Goal: Contribute content

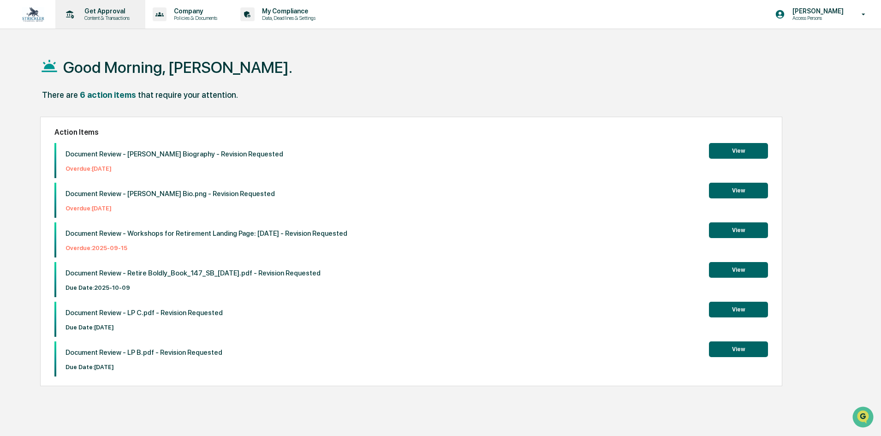
click at [103, 17] on p "Content & Transactions" at bounding box center [105, 18] width 57 height 6
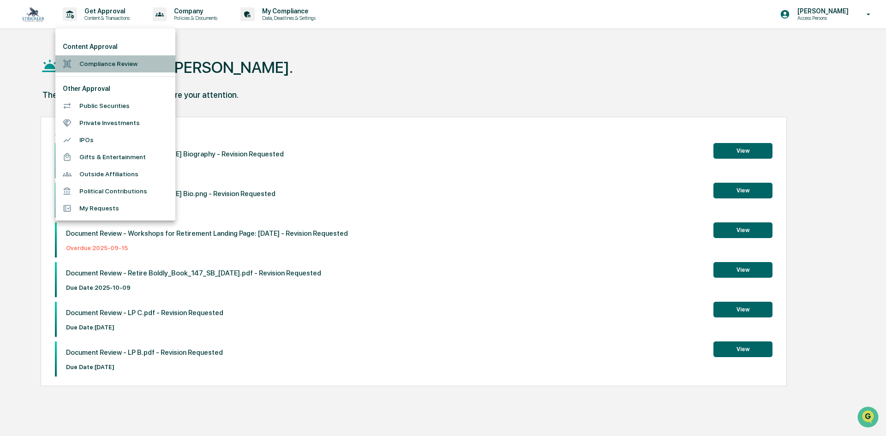
click at [110, 59] on li "Compliance Review" at bounding box center [115, 63] width 120 height 17
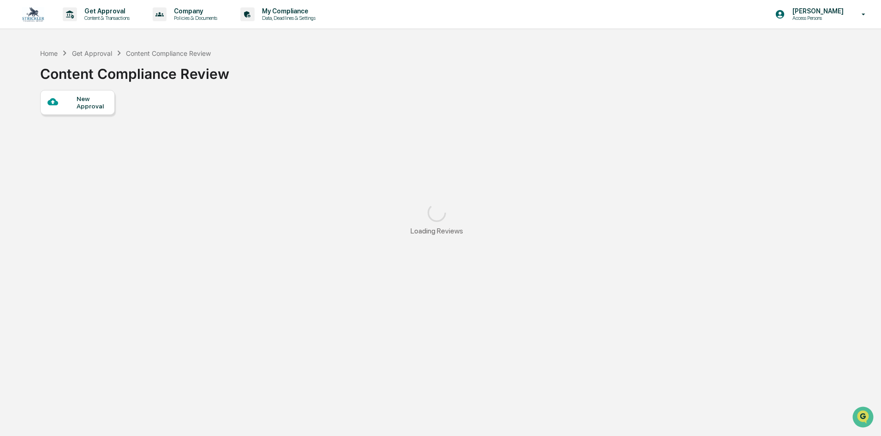
click at [65, 103] on div at bounding box center [62, 102] width 29 height 12
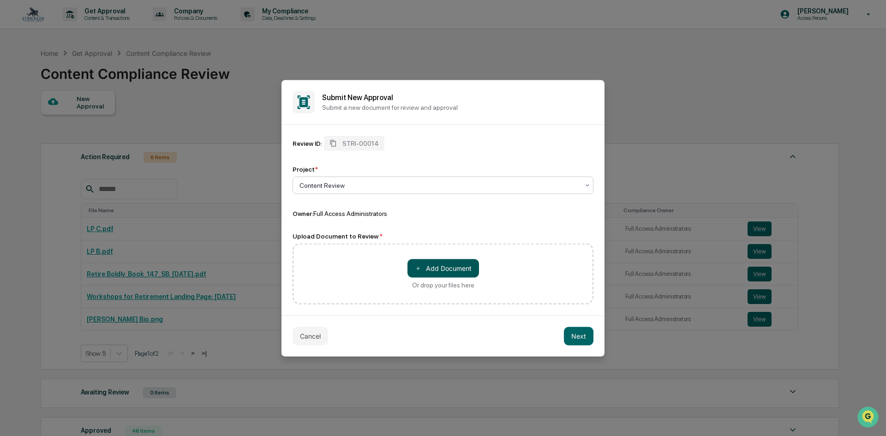
click at [460, 271] on button "＋ Add Document" at bounding box center [442, 268] width 71 height 18
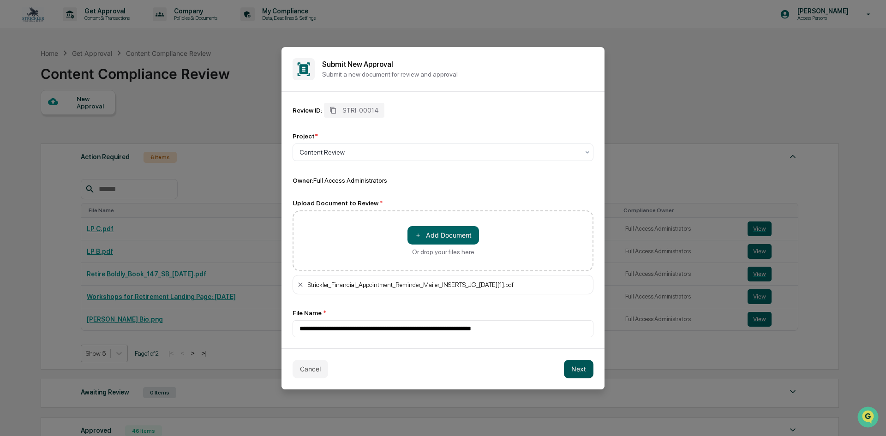
click at [568, 371] on button "Next" at bounding box center [579, 369] width 30 height 18
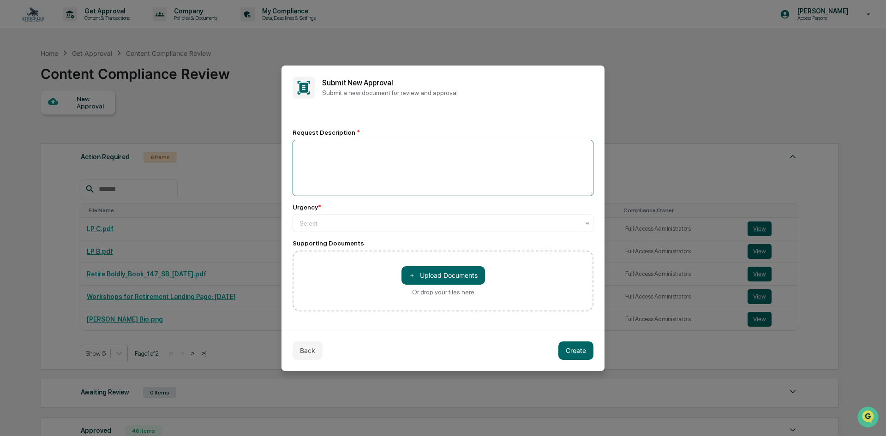
click at [329, 158] on textarea at bounding box center [442, 168] width 301 height 56
click at [330, 142] on textarea at bounding box center [442, 168] width 301 height 56
click at [312, 343] on button "Back" at bounding box center [307, 350] width 30 height 18
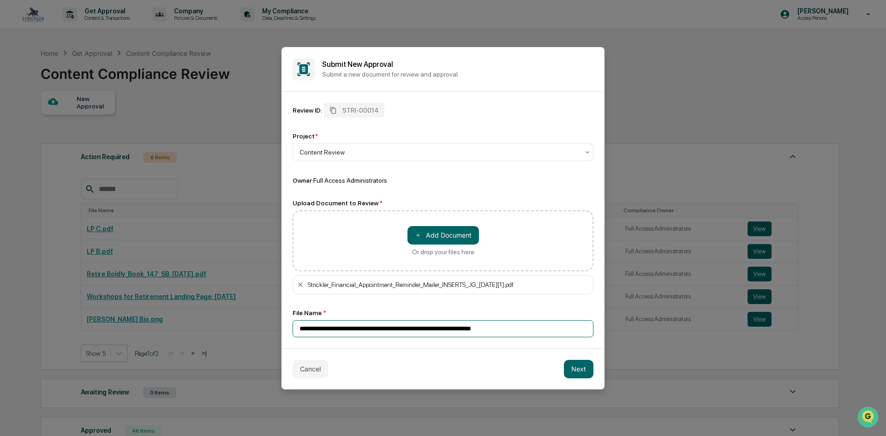
click at [384, 327] on input "**********" at bounding box center [442, 328] width 301 height 17
type input "*"
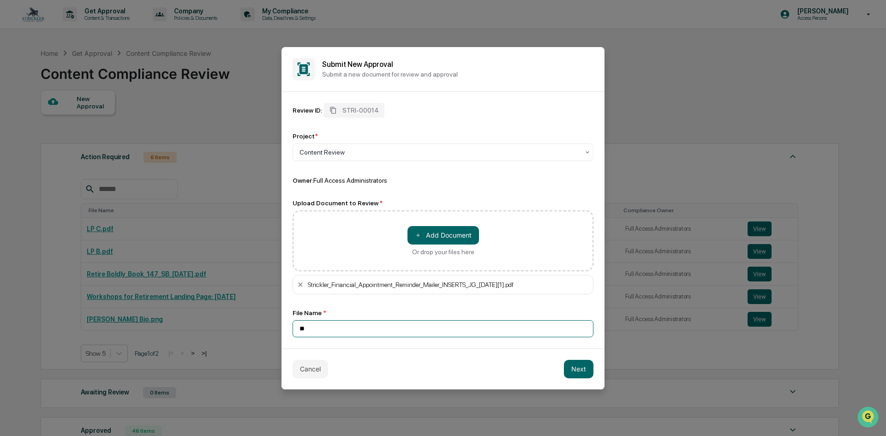
type input "*"
type input "**********"
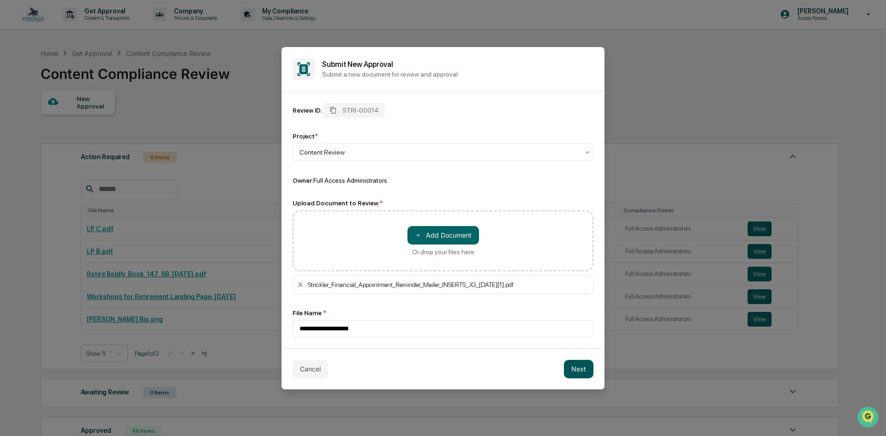
click at [573, 371] on button "Next" at bounding box center [579, 369] width 30 height 18
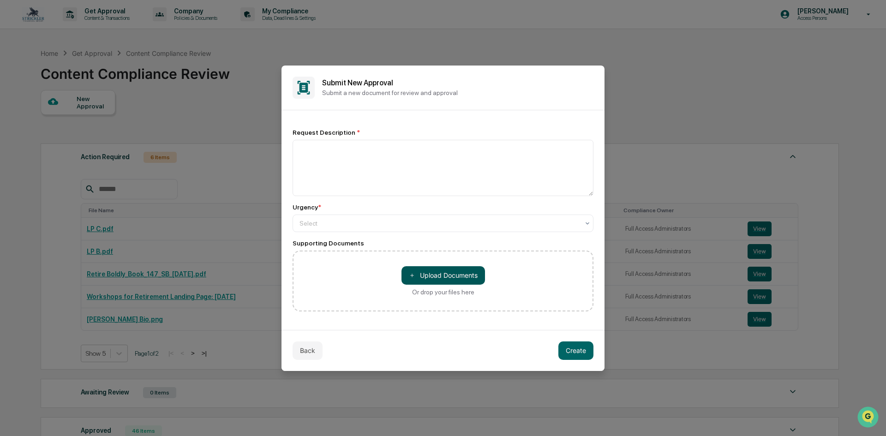
click at [447, 274] on button "＋ Upload Documents" at bounding box center [442, 275] width 83 height 18
click at [313, 223] on div at bounding box center [439, 223] width 280 height 9
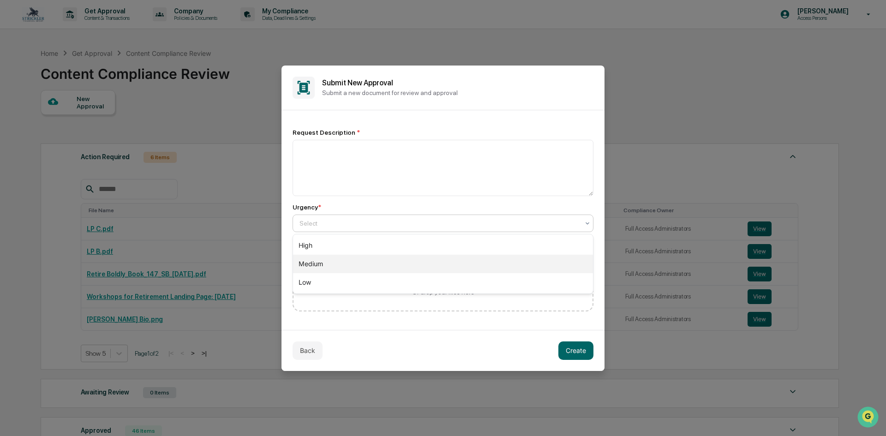
click at [315, 266] on div "Medium" at bounding box center [443, 264] width 300 height 18
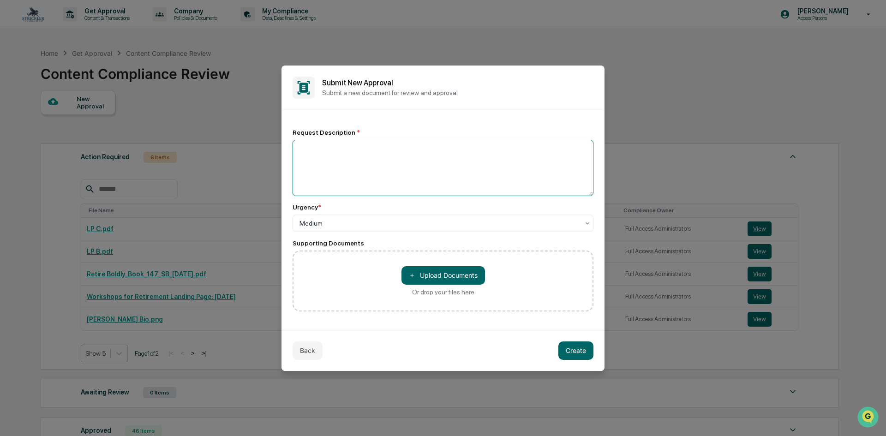
click at [327, 163] on textarea at bounding box center [442, 168] width 301 height 56
type textarea "**********"
click at [571, 350] on button "Create" at bounding box center [575, 350] width 35 height 18
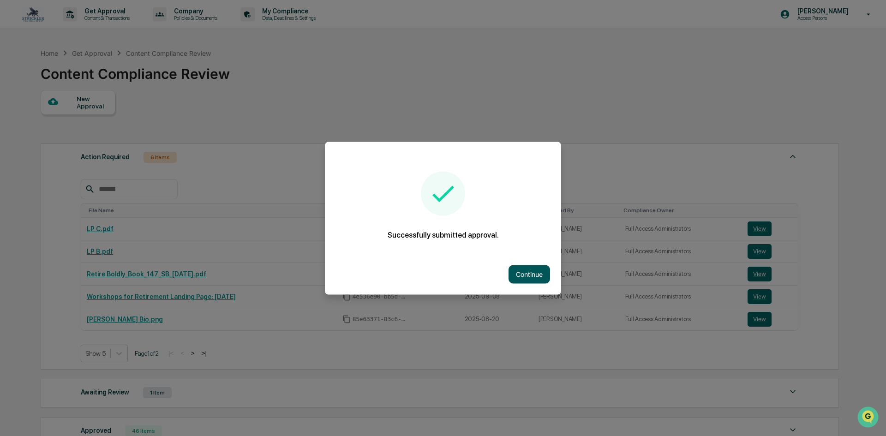
click at [527, 269] on button "Continue" at bounding box center [529, 274] width 42 height 18
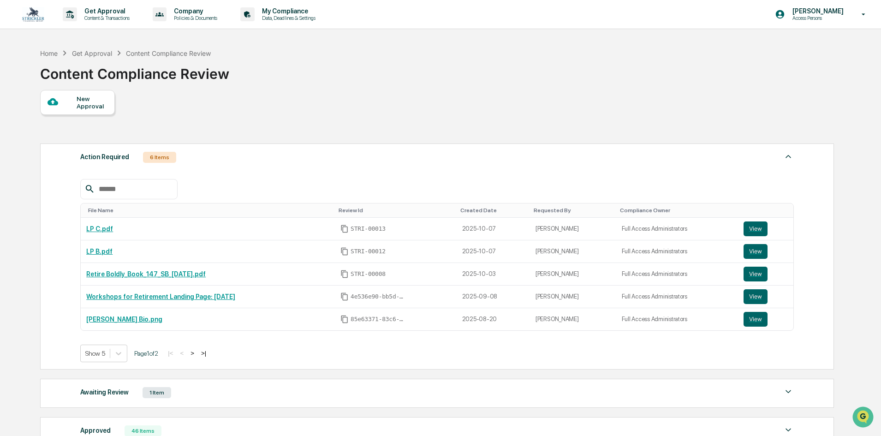
click at [345, 63] on div "Home Get Approval Content Compliance Review Content Compliance Review" at bounding box center [436, 67] width 793 height 46
click at [314, 51] on div "Home Get Approval Content Compliance Review Content Compliance Review" at bounding box center [436, 67] width 793 height 46
click at [239, 72] on div "Home Get Approval Content Compliance Review Content Compliance Review" at bounding box center [436, 67] width 793 height 46
click at [201, 71] on div "Content Compliance Review" at bounding box center [134, 70] width 189 height 24
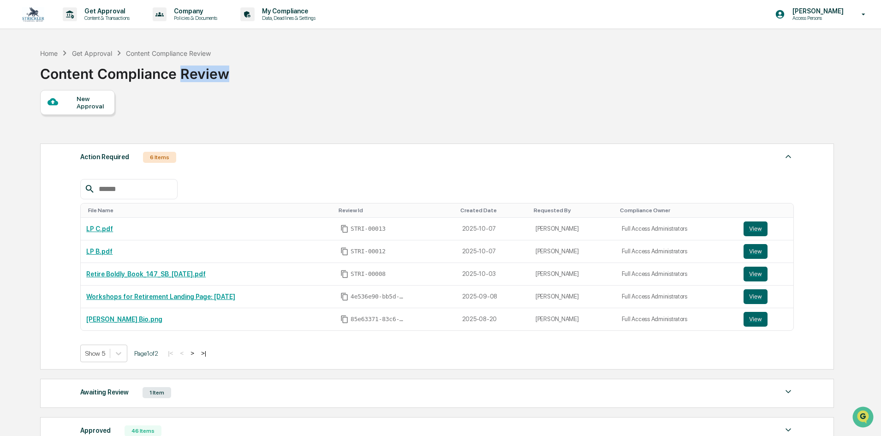
click at [201, 71] on div "Content Compliance Review" at bounding box center [134, 70] width 189 height 24
click at [290, 76] on div "Home Get Approval Content Compliance Review Content Compliance Review" at bounding box center [436, 67] width 793 height 46
drag, startPoint x: 290, startPoint y: 76, endPoint x: 279, endPoint y: 70, distance: 12.8
click at [279, 70] on div "Home Get Approval Content Compliance Review Content Compliance Review" at bounding box center [436, 67] width 793 height 46
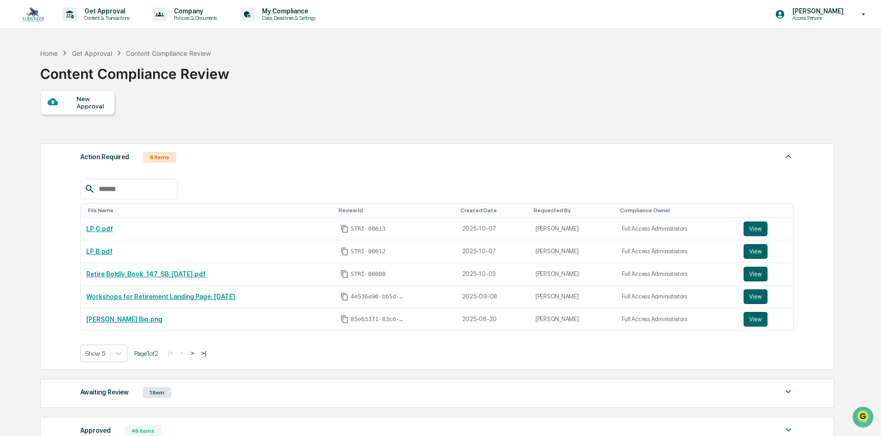
drag, startPoint x: 349, startPoint y: 113, endPoint x: 323, endPoint y: 108, distance: 26.3
click at [323, 108] on div "New Approval Action Required 6 Items File Name Review Id Created Date Requested…" at bounding box center [436, 289] width 793 height 399
click at [208, 73] on div "Content Compliance Review" at bounding box center [134, 70] width 189 height 24
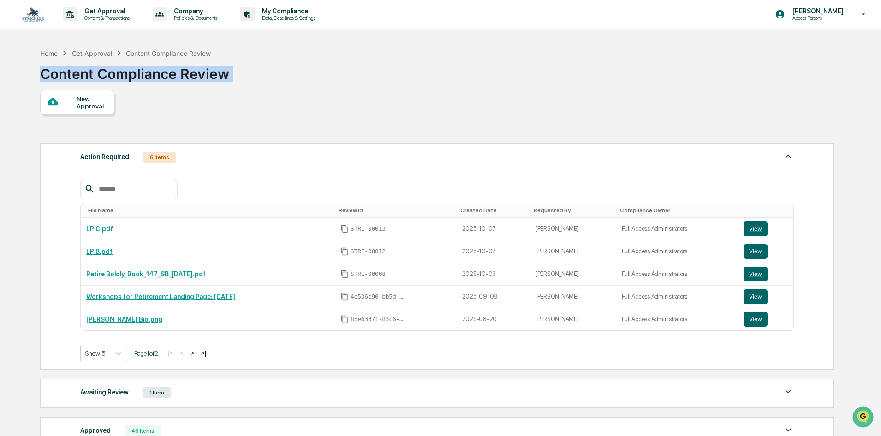
click at [277, 80] on div "Home Get Approval Content Compliance Review Content Compliance Review" at bounding box center [436, 67] width 793 height 46
drag, startPoint x: 277, startPoint y: 80, endPoint x: 273, endPoint y: 70, distance: 11.1
click at [273, 70] on div "Home Get Approval Content Compliance Review Content Compliance Review" at bounding box center [436, 67] width 793 height 46
